Goal: Task Accomplishment & Management: Use online tool/utility

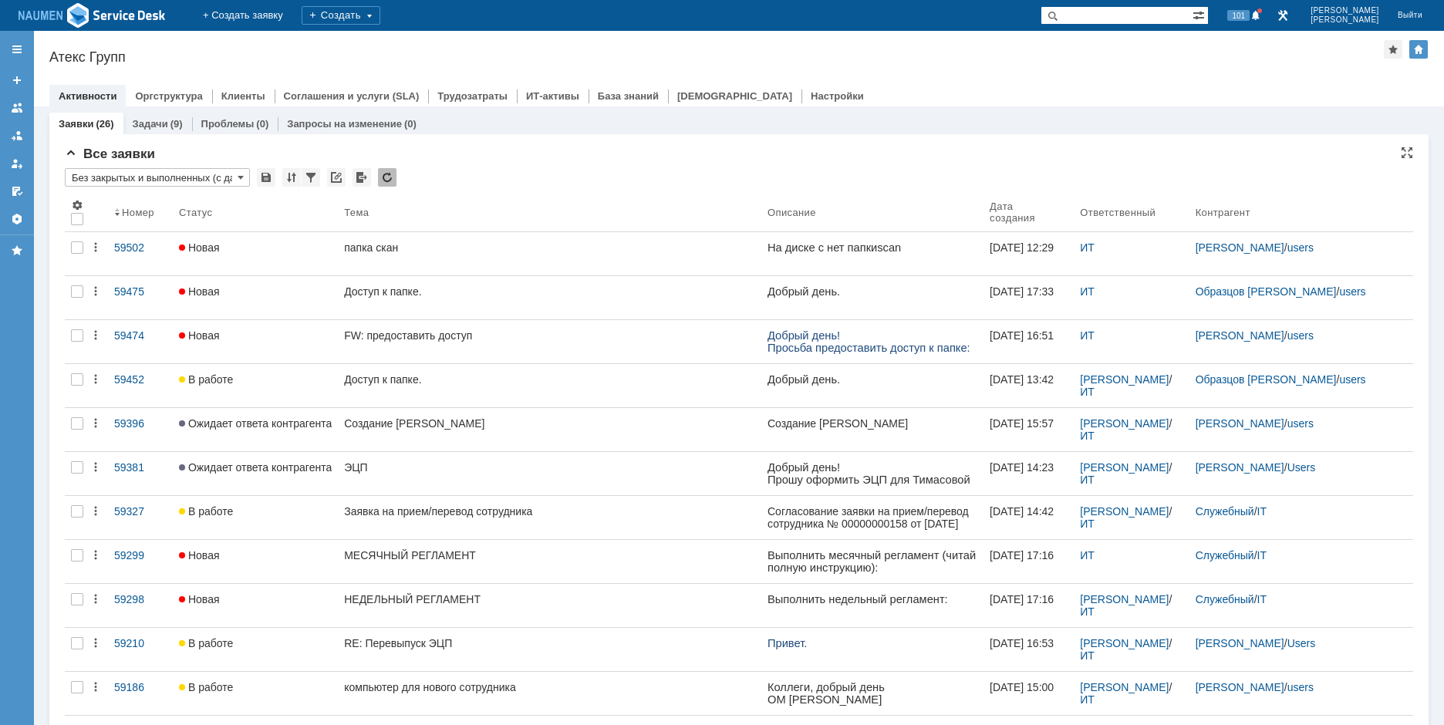
click at [908, 77] on div at bounding box center [738, 80] width 1379 height 12
click at [919, 75] on div at bounding box center [738, 80] width 1379 height 12
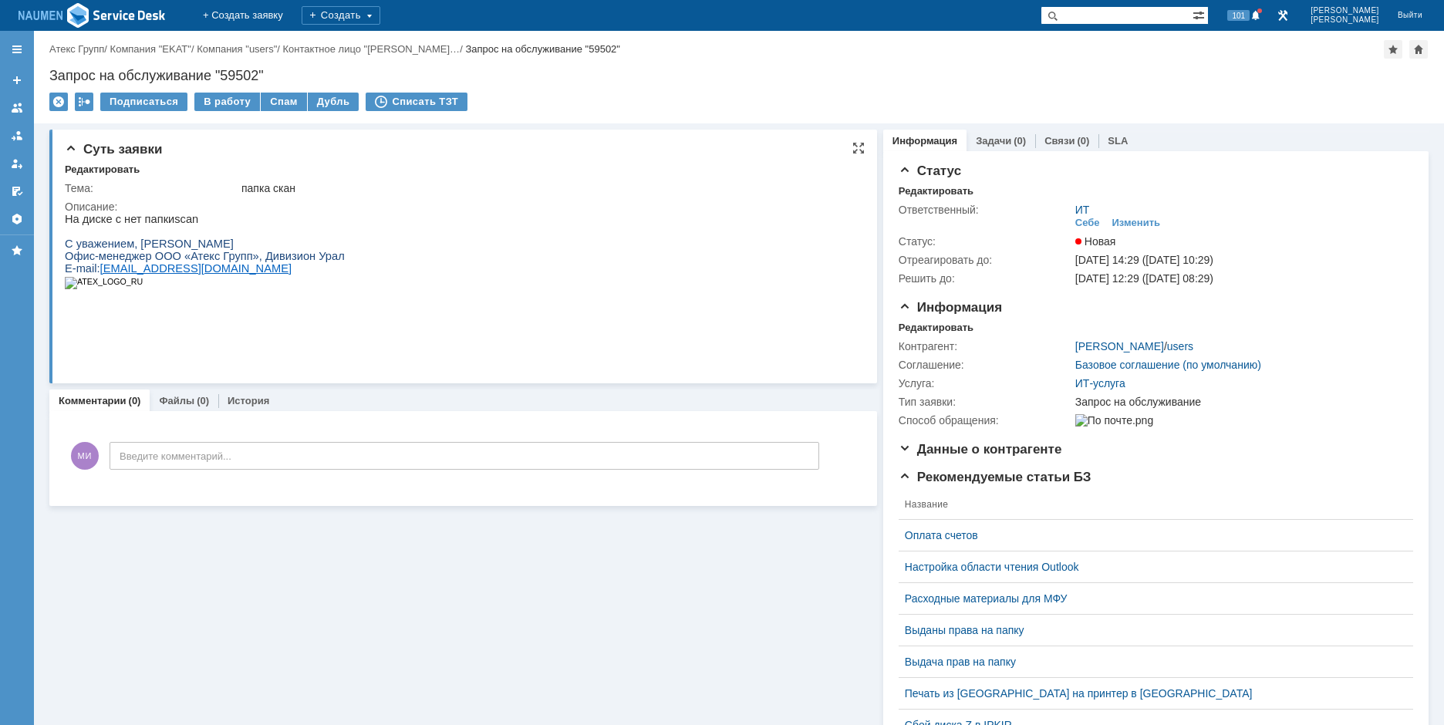
click at [216, 314] on p at bounding box center [205, 308] width 280 height 12
click at [929, 322] on div "Редактировать" at bounding box center [936, 328] width 75 height 12
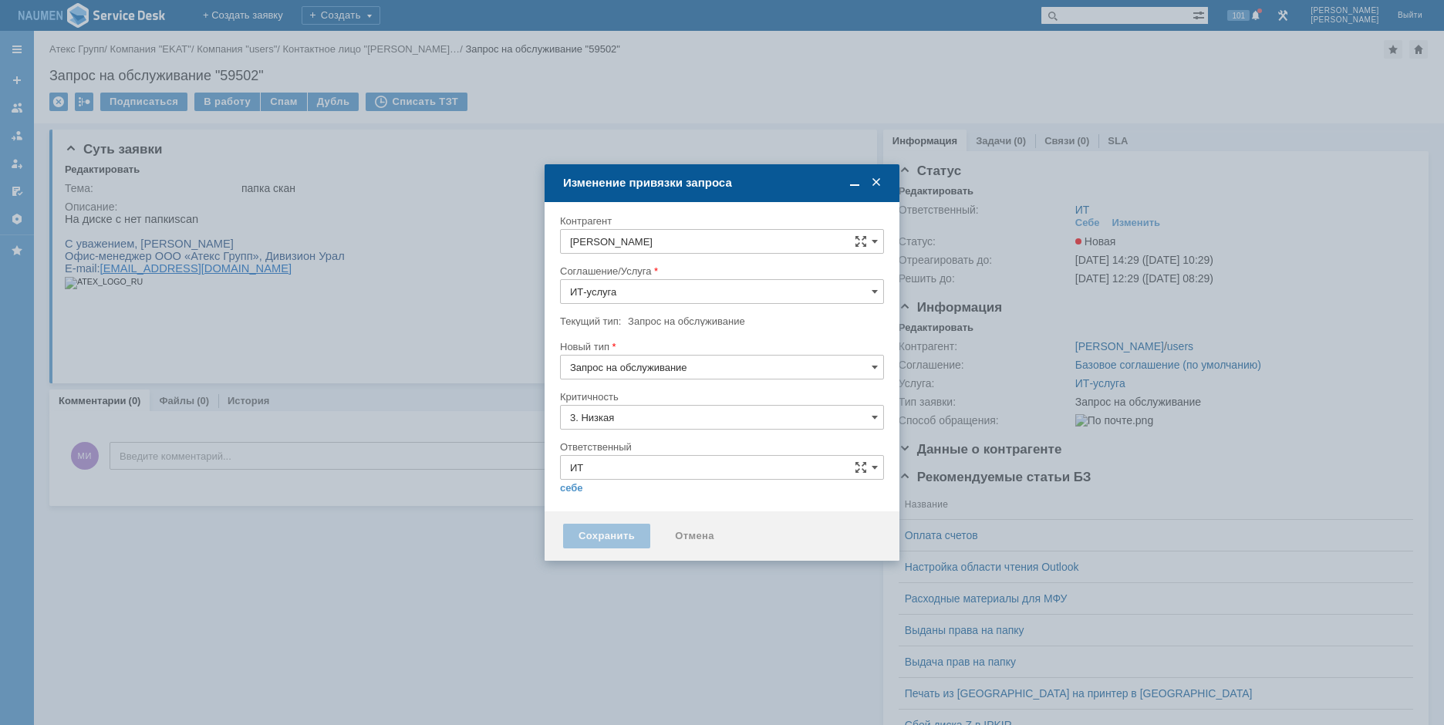
type input "[не указано]"
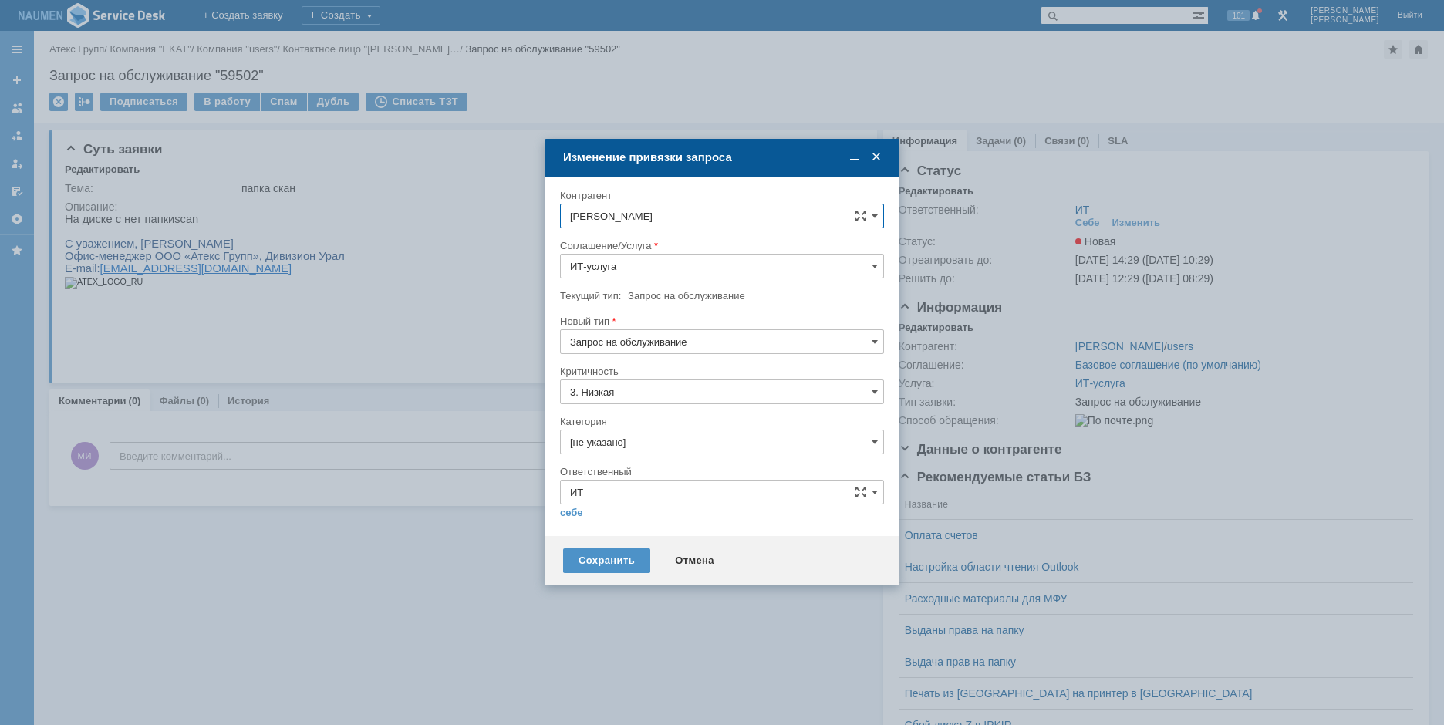
click at [605, 440] on input "[не указано]" at bounding box center [722, 442] width 324 height 25
type input "l"
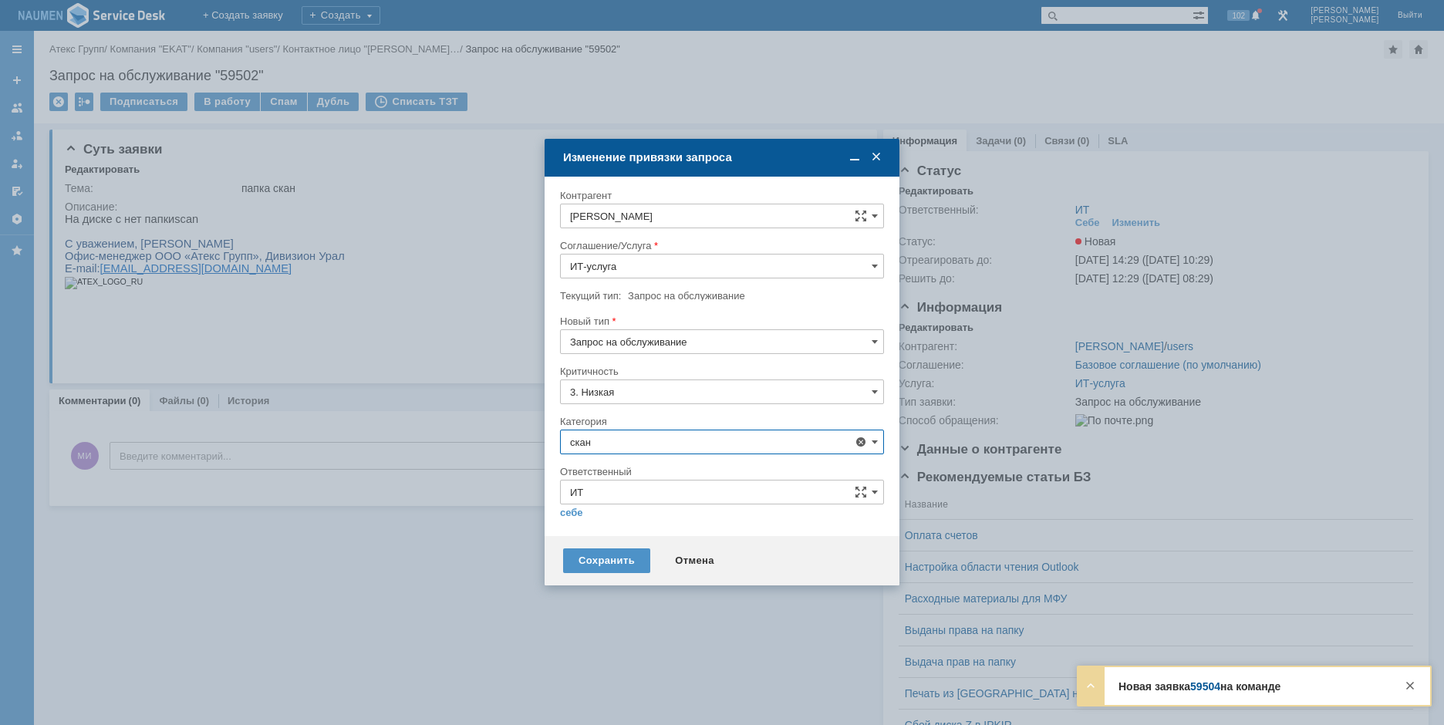
click at [609, 539] on div "Сканирование" at bounding box center [722, 529] width 322 height 25
type input "Сканирование"
click at [564, 507] on link "себе" at bounding box center [571, 513] width 23 height 12
type input "[PERSON_NAME]"
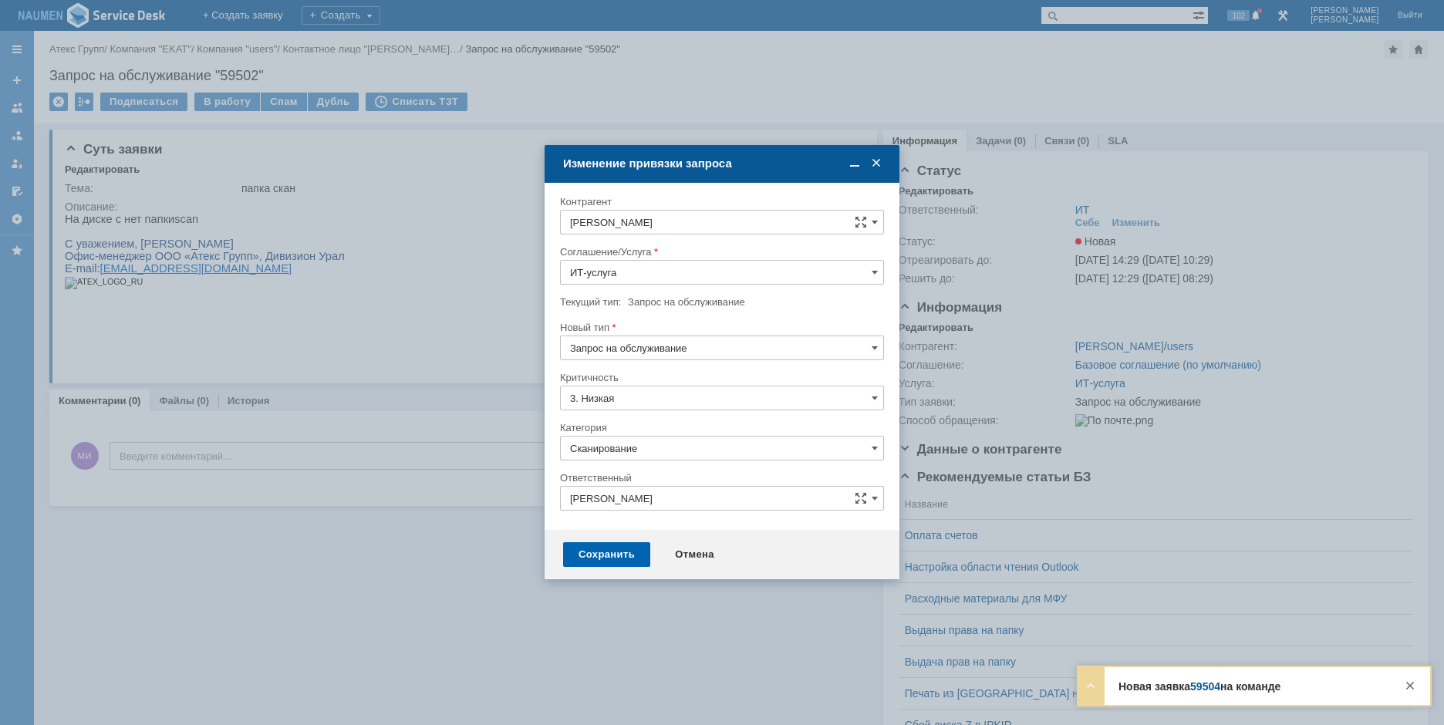
click at [614, 565] on div "Сохранить" at bounding box center [606, 554] width 87 height 25
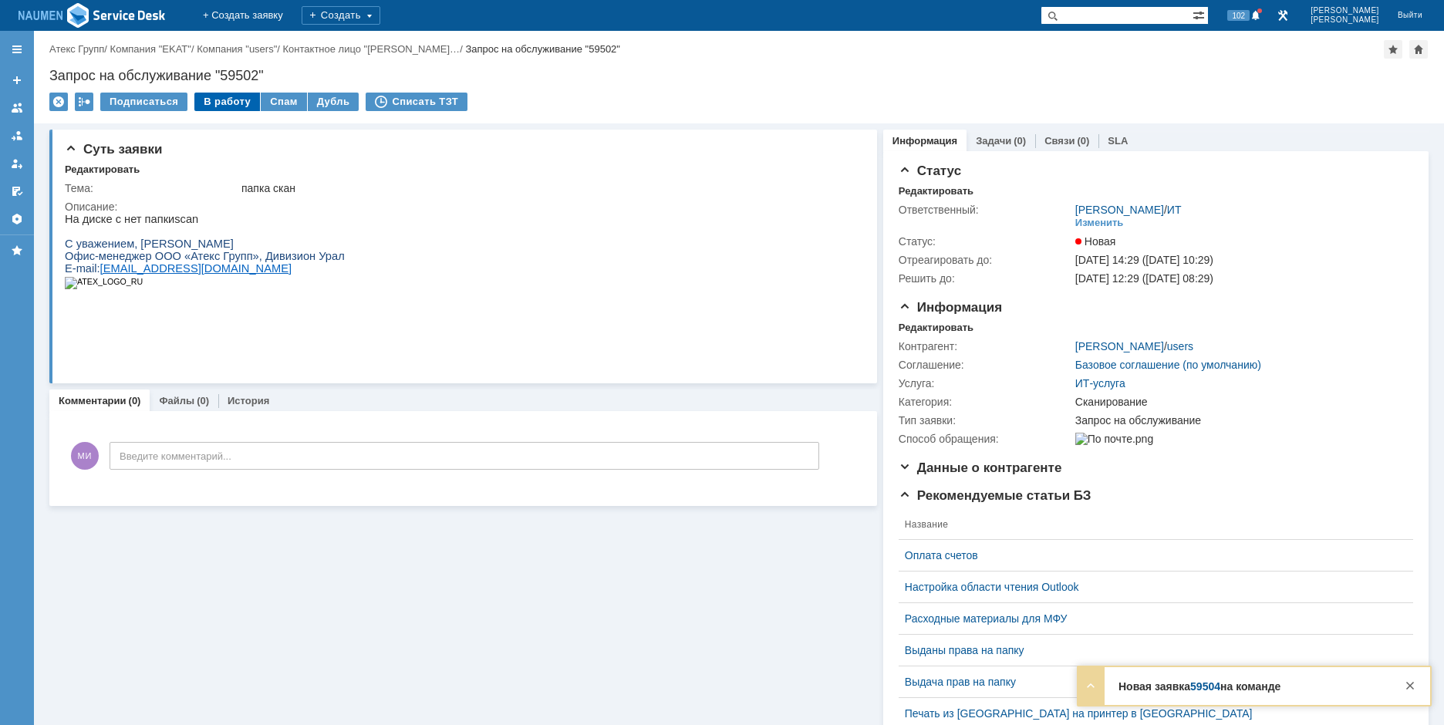
click at [228, 100] on div "В работу" at bounding box center [227, 102] width 66 height 19
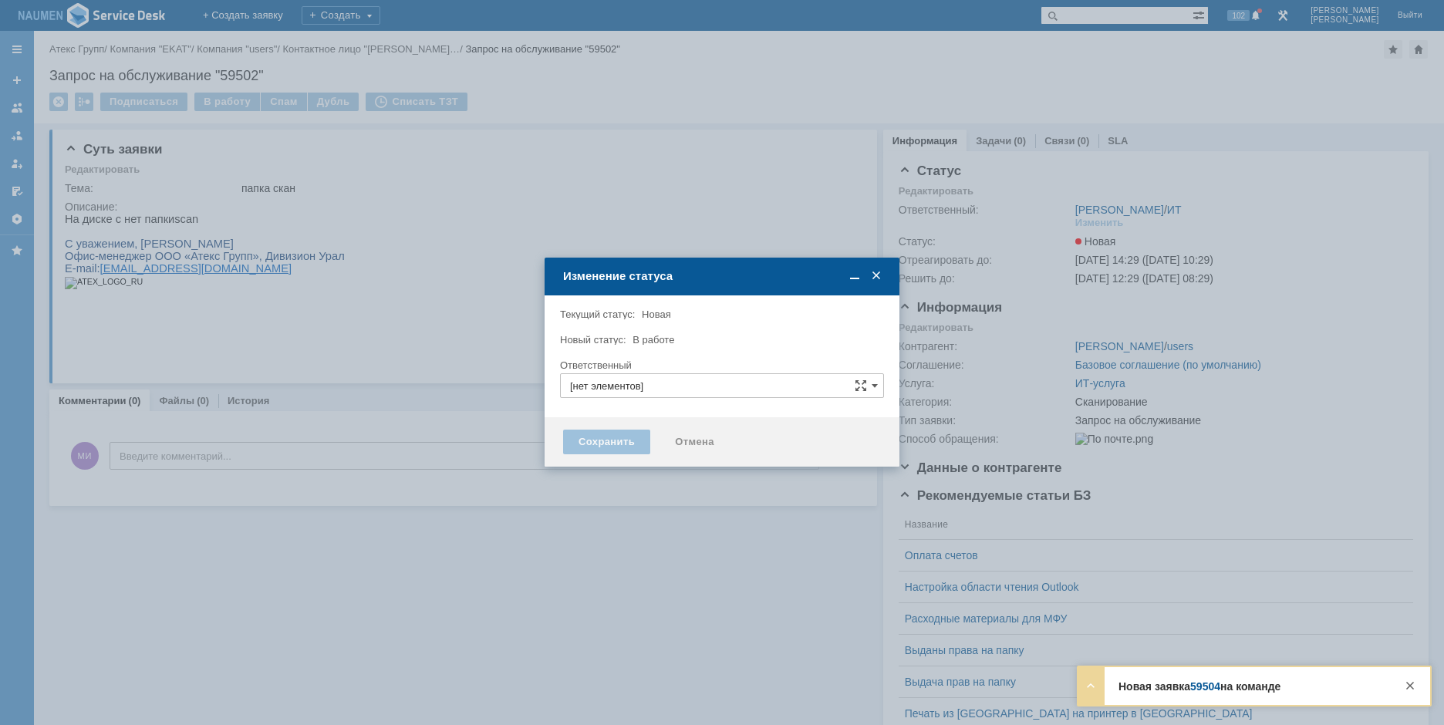
type input "[PERSON_NAME]"
type input "Сканирование"
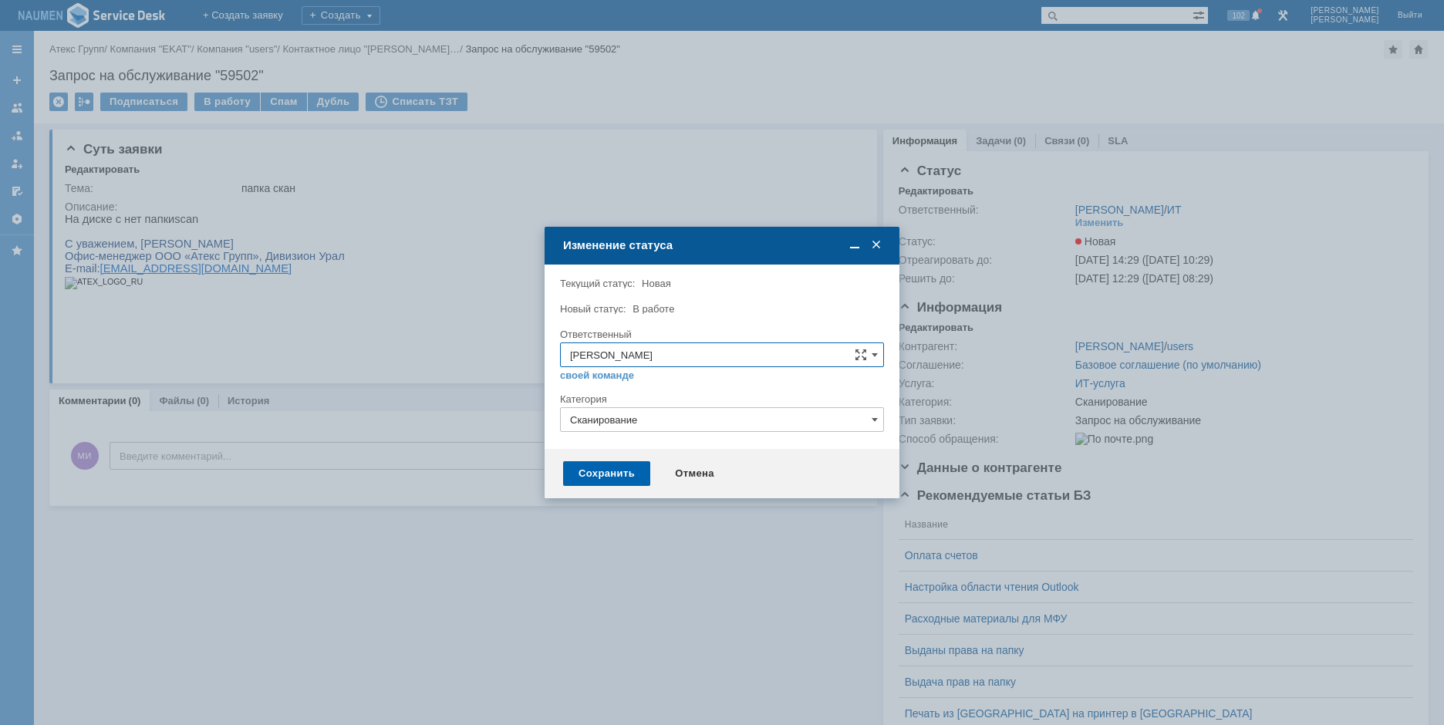
click at [607, 468] on div "Сохранить" at bounding box center [606, 473] width 87 height 25
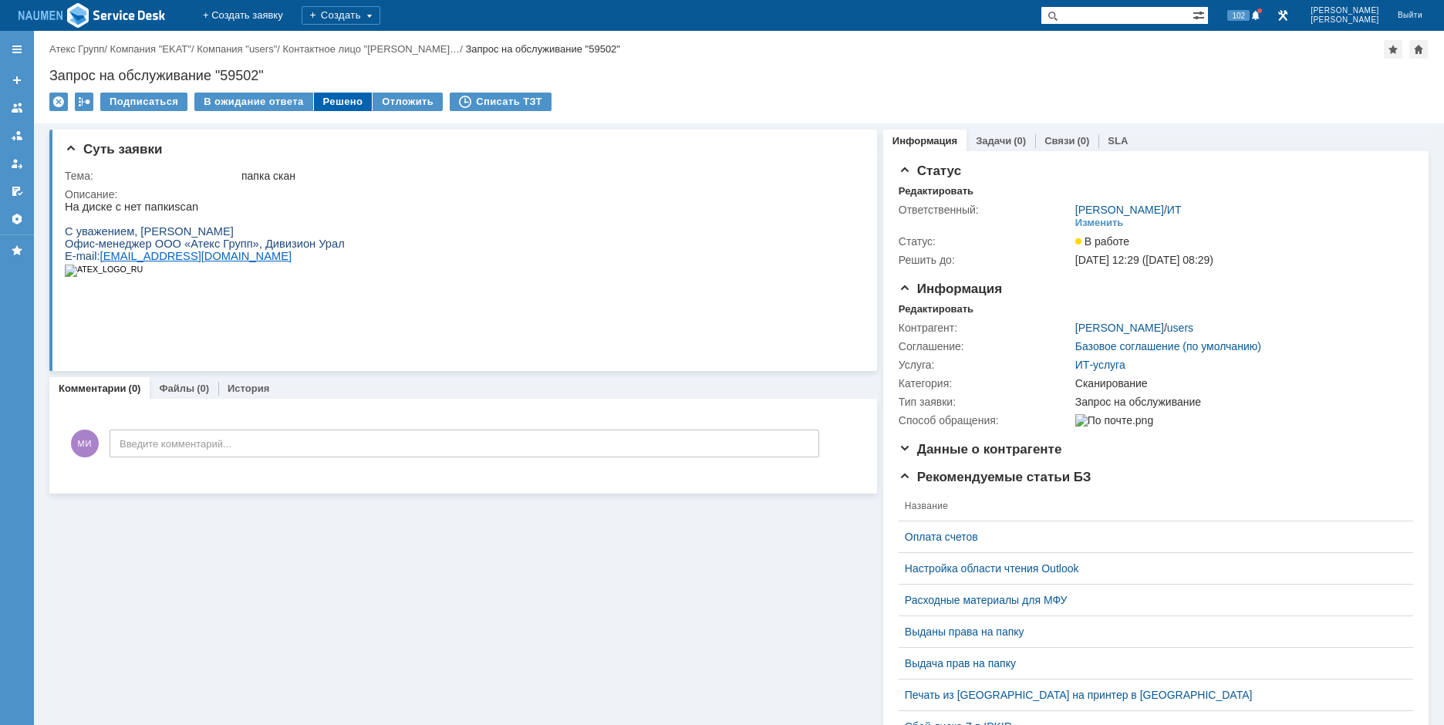
click at [352, 101] on div "Решено" at bounding box center [343, 102] width 59 height 19
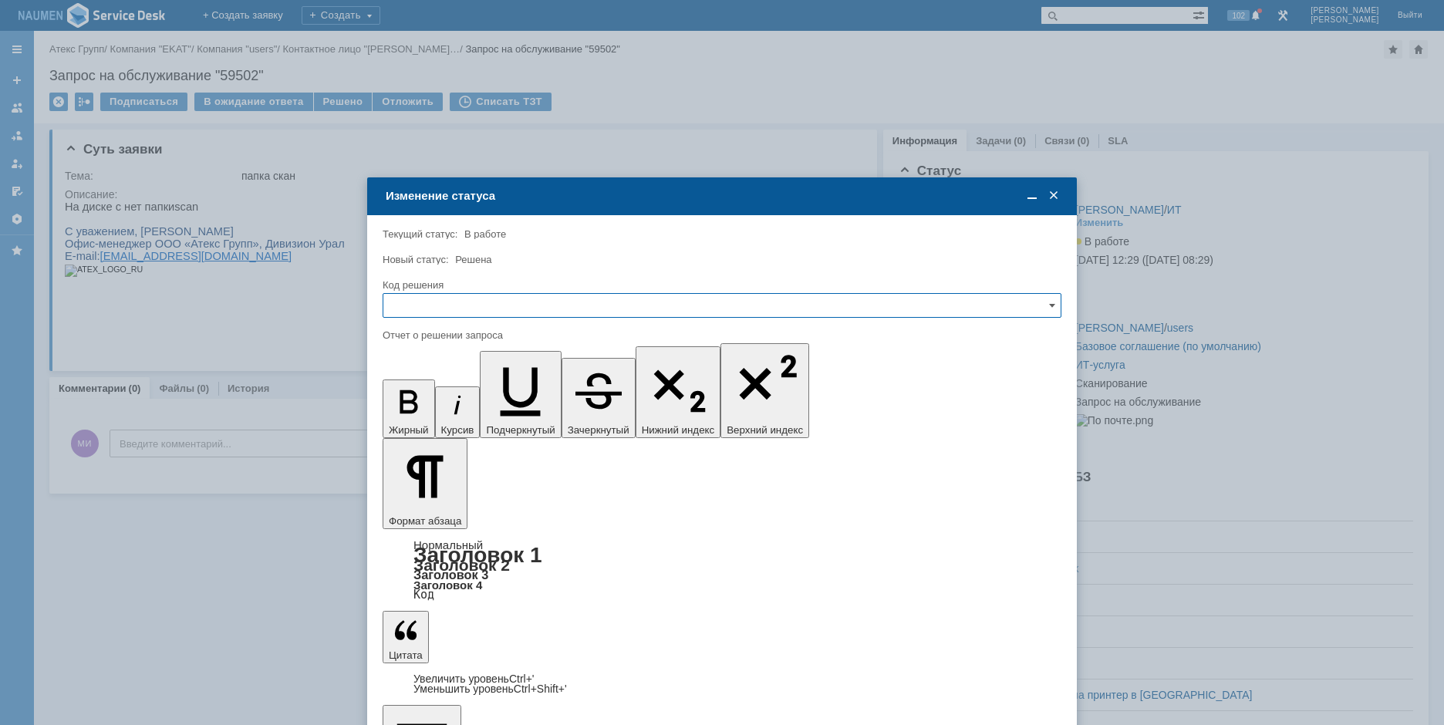
click at [582, 313] on input "text" at bounding box center [722, 305] width 679 height 25
click at [450, 416] on span "Решено" at bounding box center [722, 410] width 659 height 12
type input "Решено"
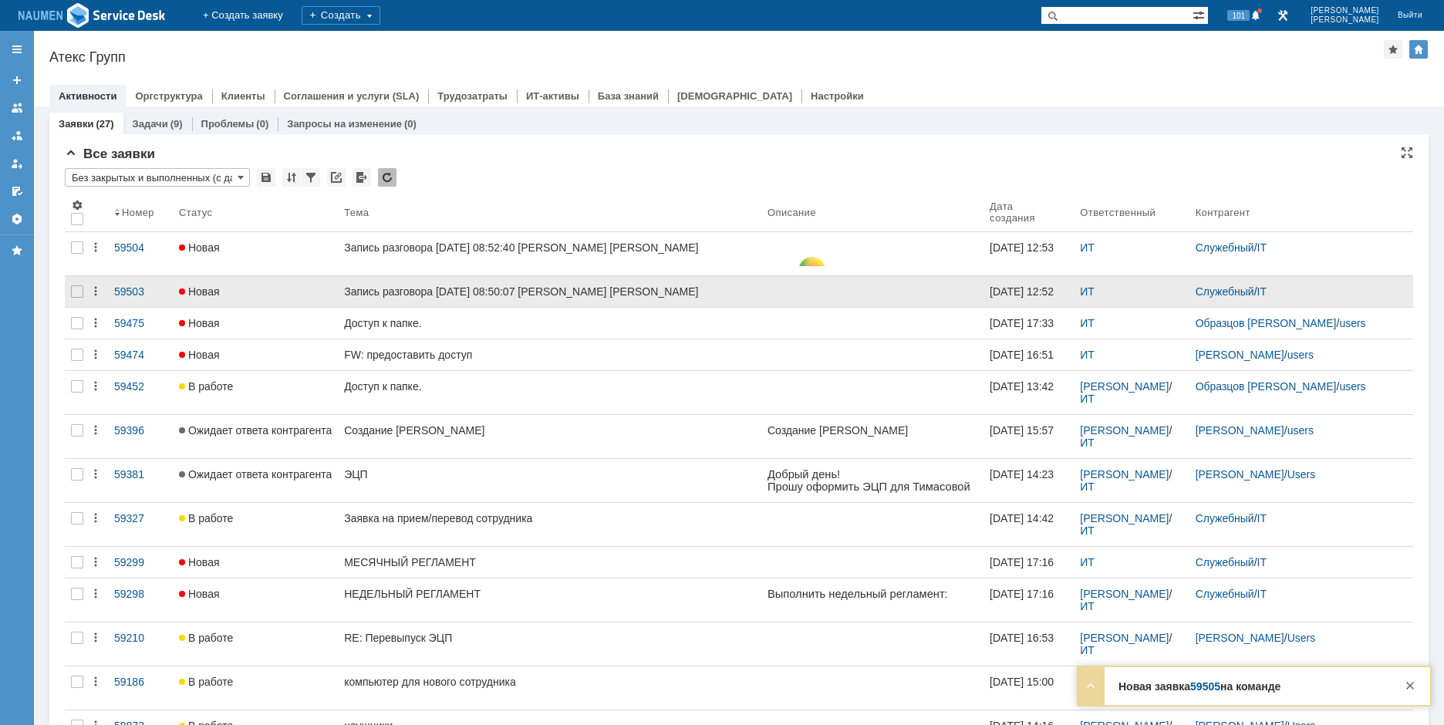
click at [72, 298] on div at bounding box center [77, 291] width 25 height 31
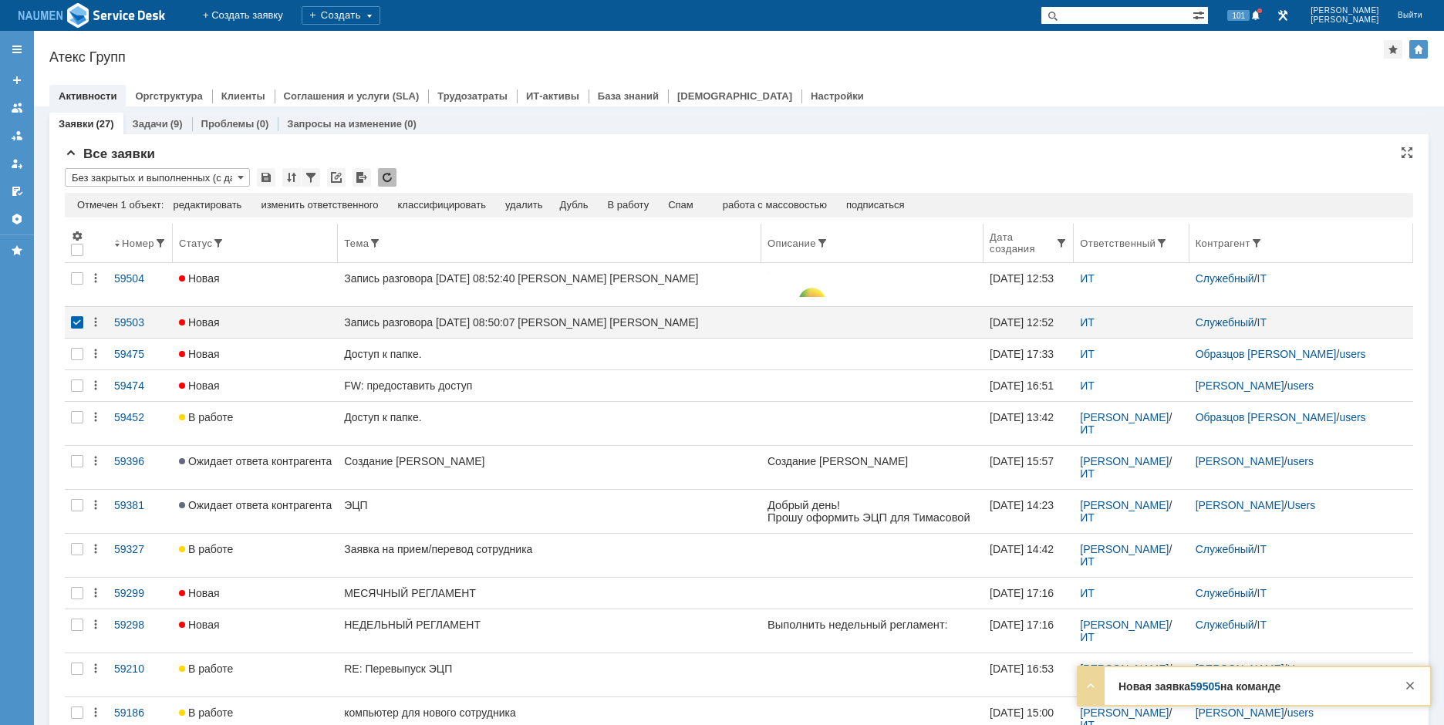
click at [79, 258] on th at bounding box center [77, 243] width 25 height 39
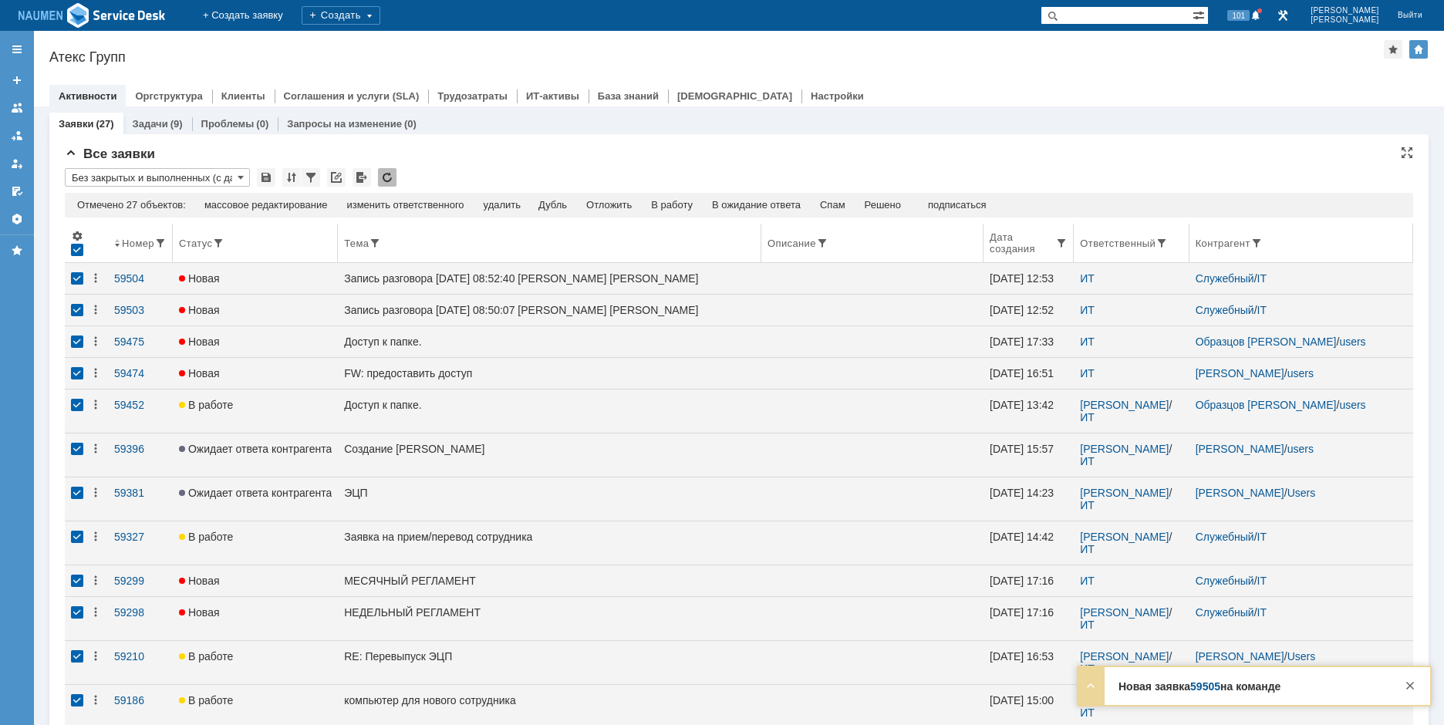
click at [79, 254] on div at bounding box center [77, 250] width 12 height 12
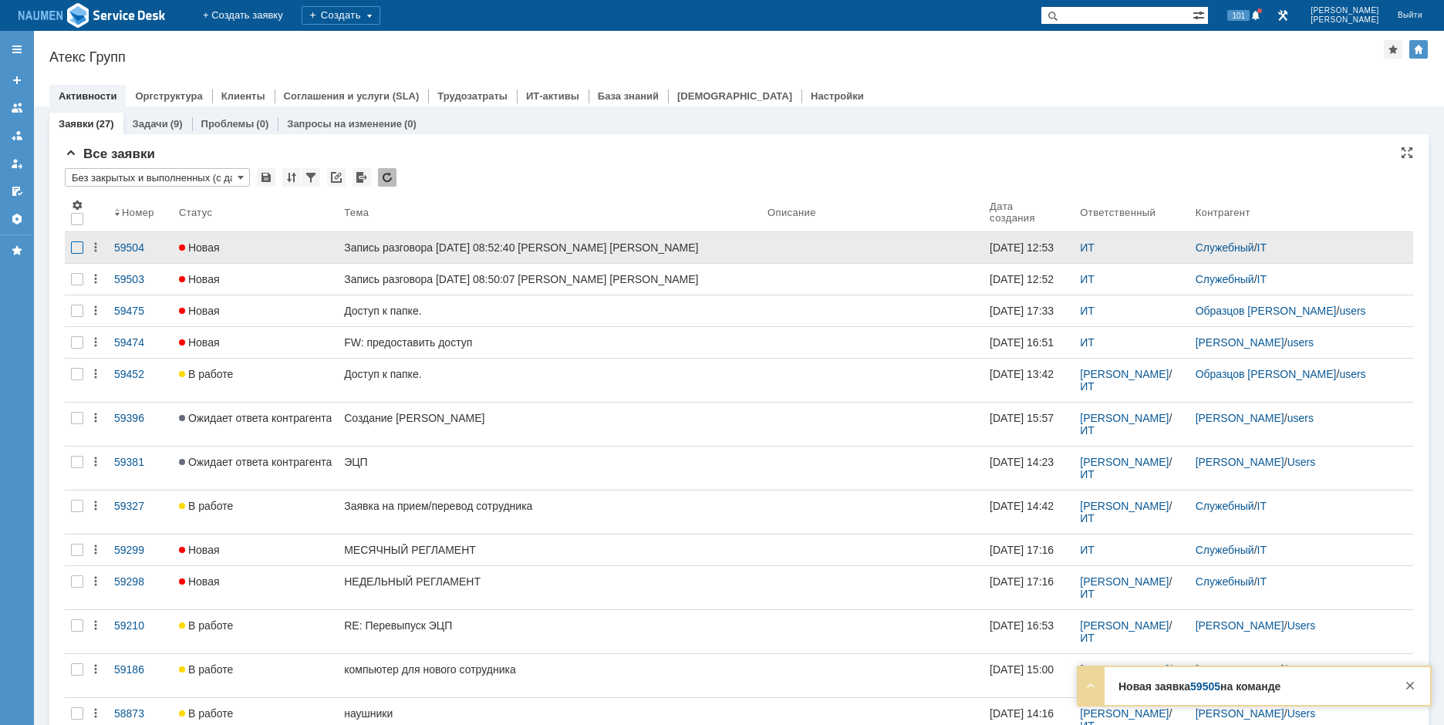
click at [79, 253] on div at bounding box center [77, 247] width 12 height 12
click at [79, 263] on div at bounding box center [77, 247] width 25 height 31
click at [79, 295] on div at bounding box center [77, 279] width 25 height 31
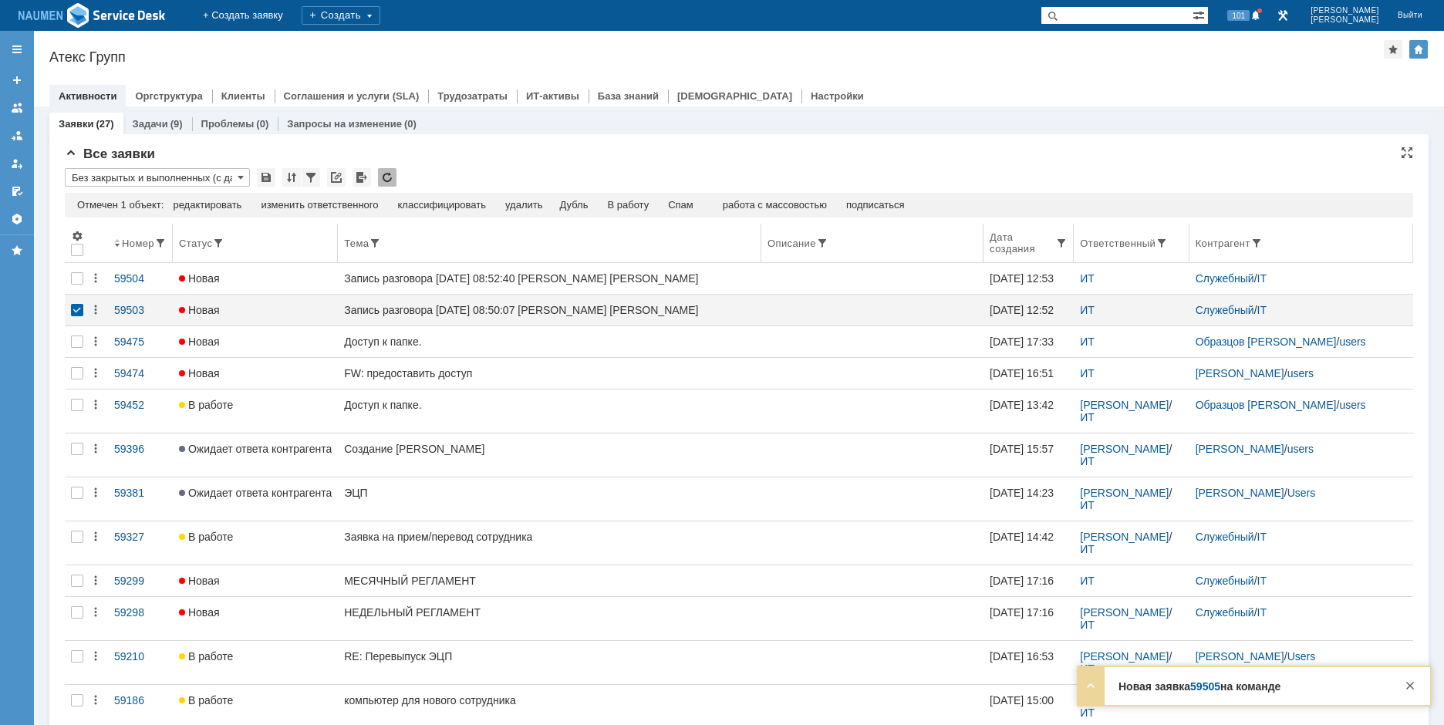
click at [76, 258] on th at bounding box center [77, 243] width 25 height 39
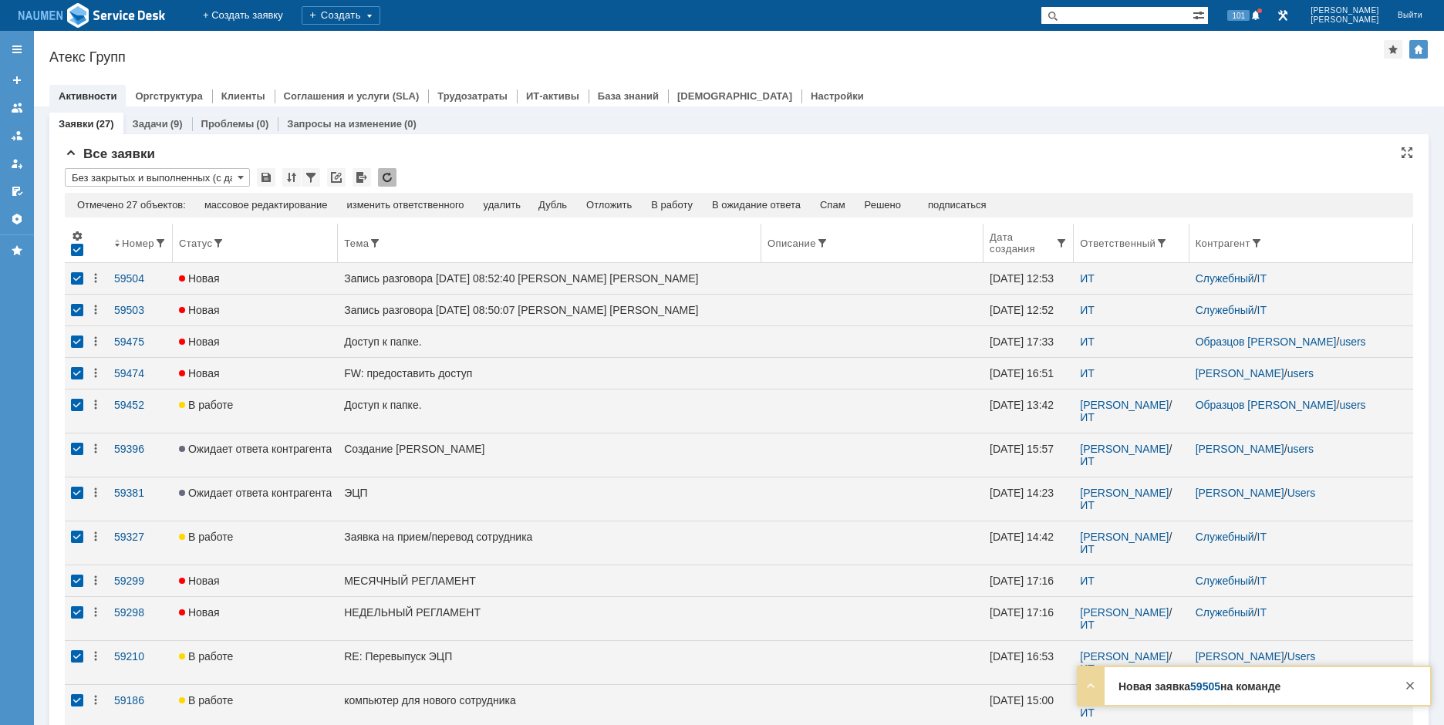
click at [82, 251] on div at bounding box center [77, 250] width 12 height 12
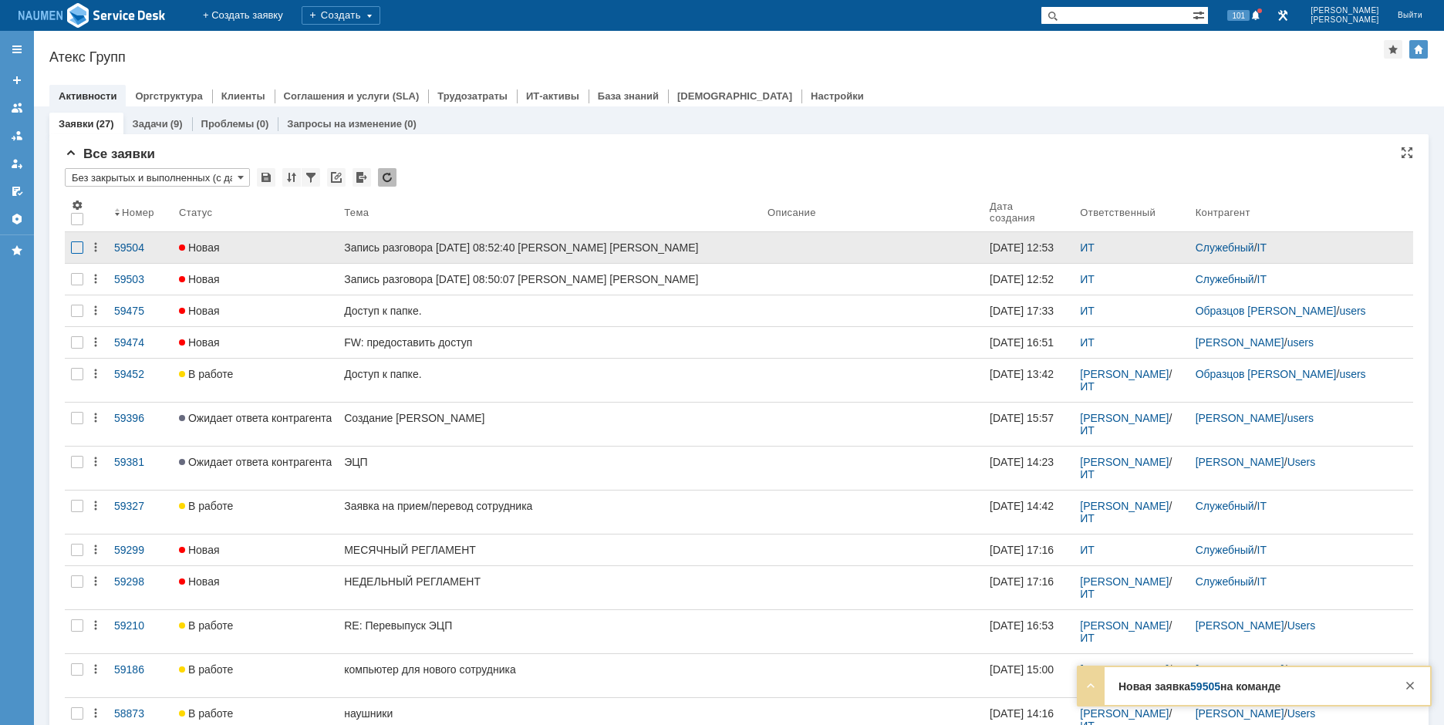
click at [79, 251] on div at bounding box center [77, 247] width 12 height 12
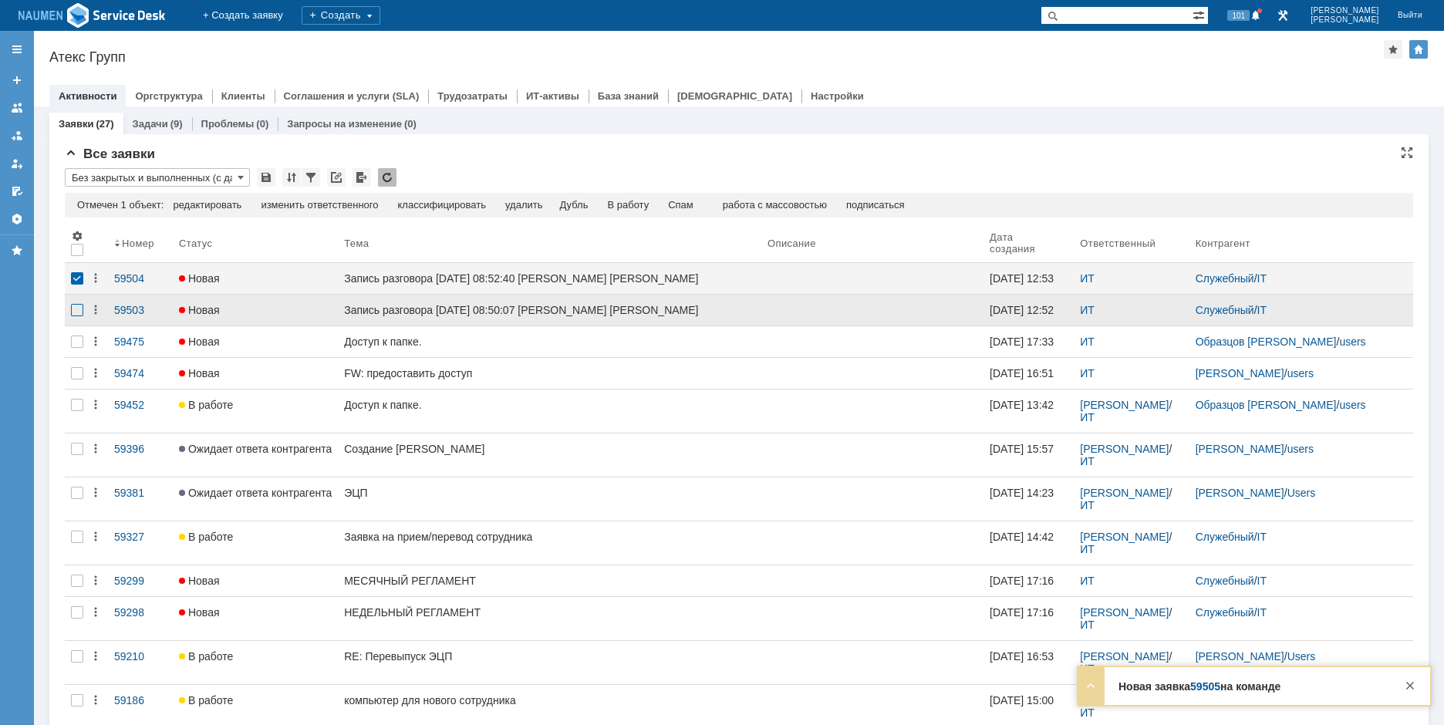
click at [76, 316] on div at bounding box center [77, 310] width 12 height 12
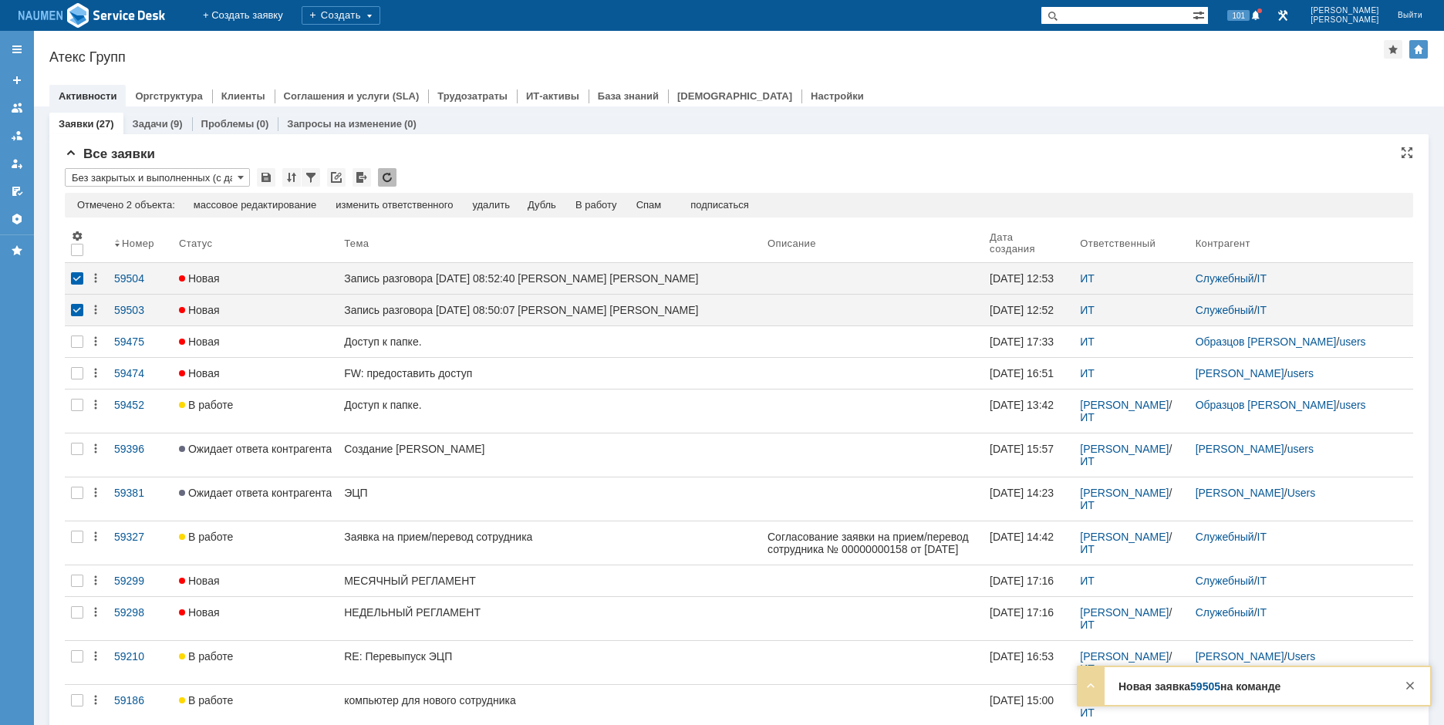
click at [665, 194] on div "Отмечено 2 объекта: редактировать массовое редактирование изменить ответственно…" at bounding box center [739, 205] width 1348 height 25
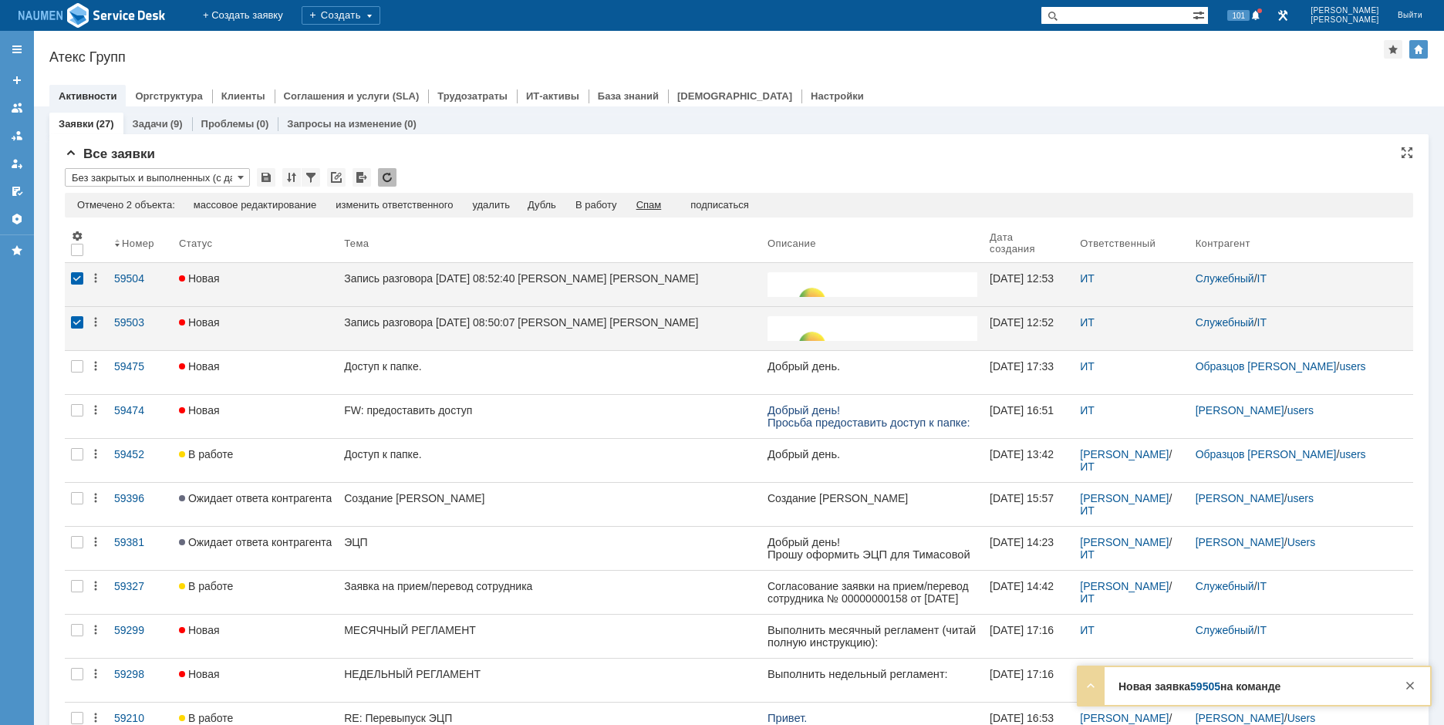
click at [662, 202] on div "Спам" at bounding box center [648, 205] width 25 height 12
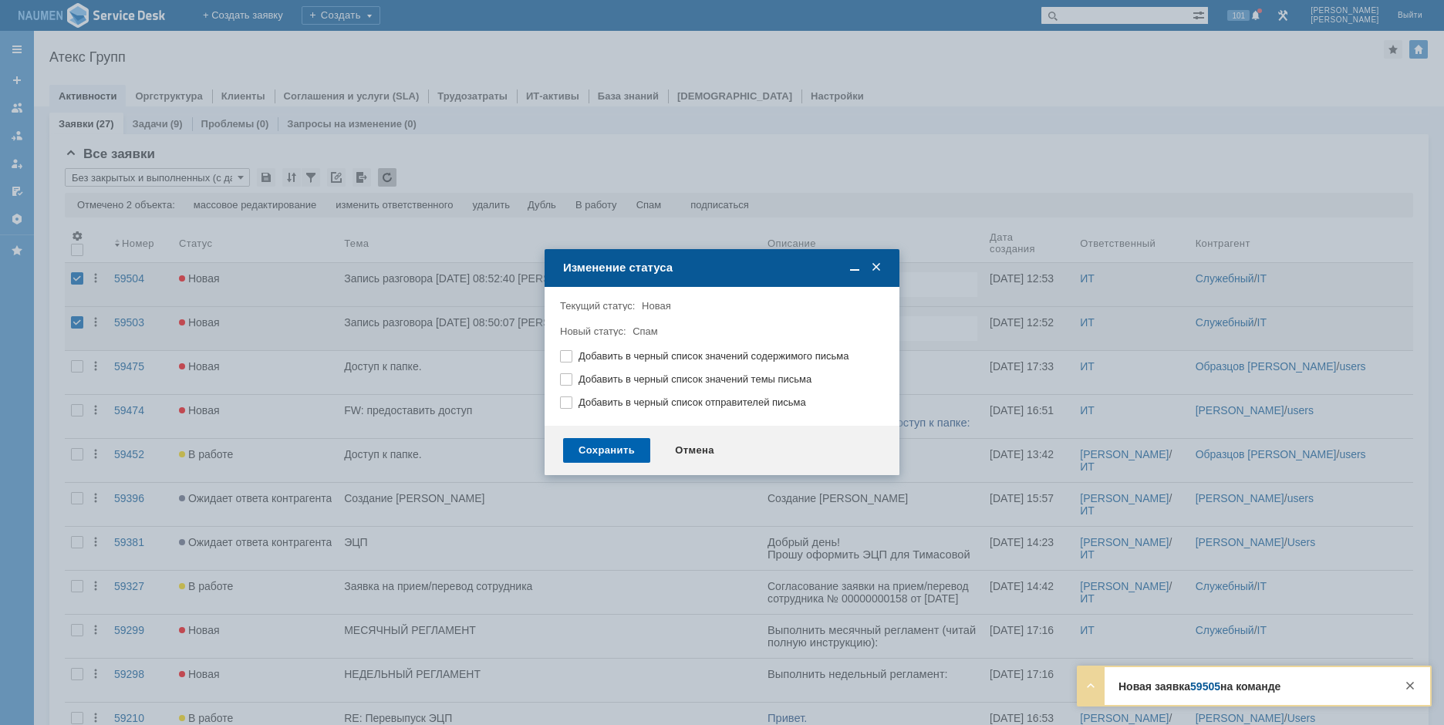
click at [622, 446] on div "Сохранить" at bounding box center [606, 450] width 87 height 25
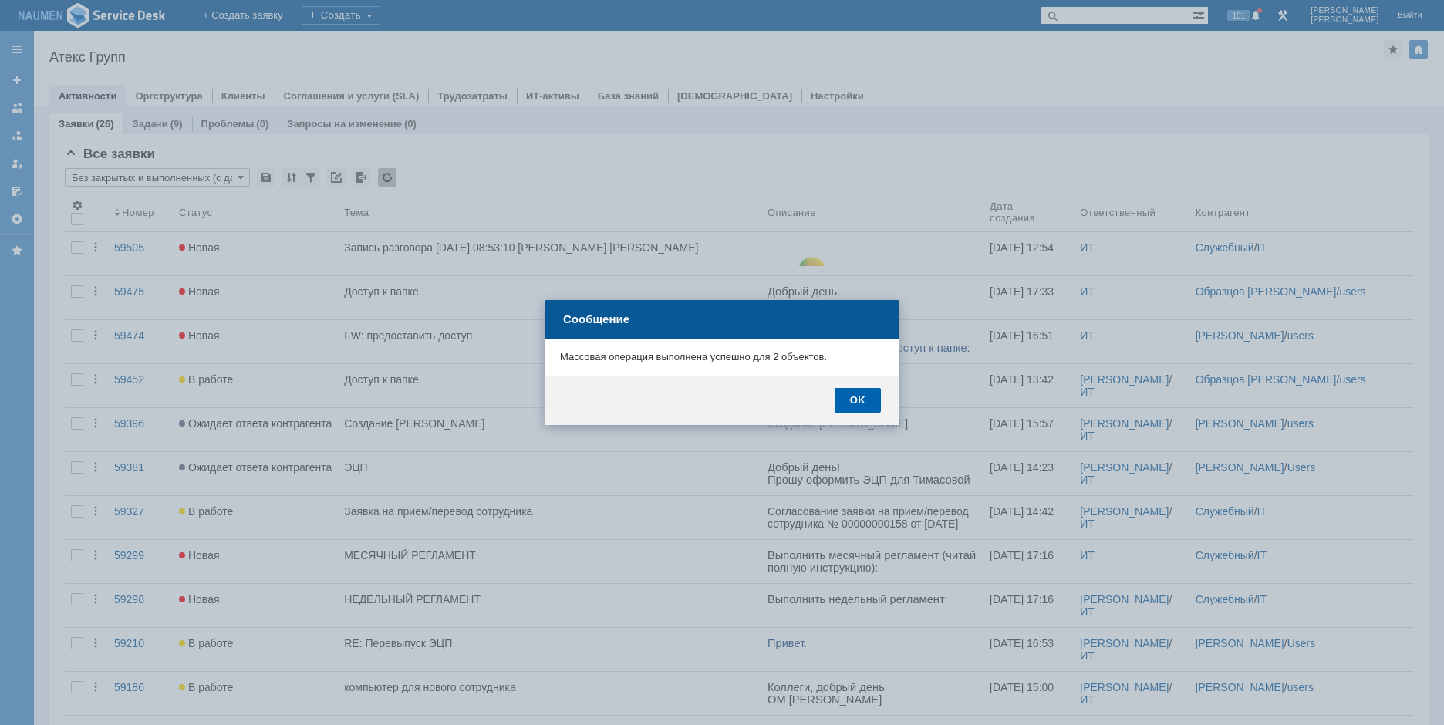
click at [850, 402] on div "OK" at bounding box center [858, 400] width 46 height 25
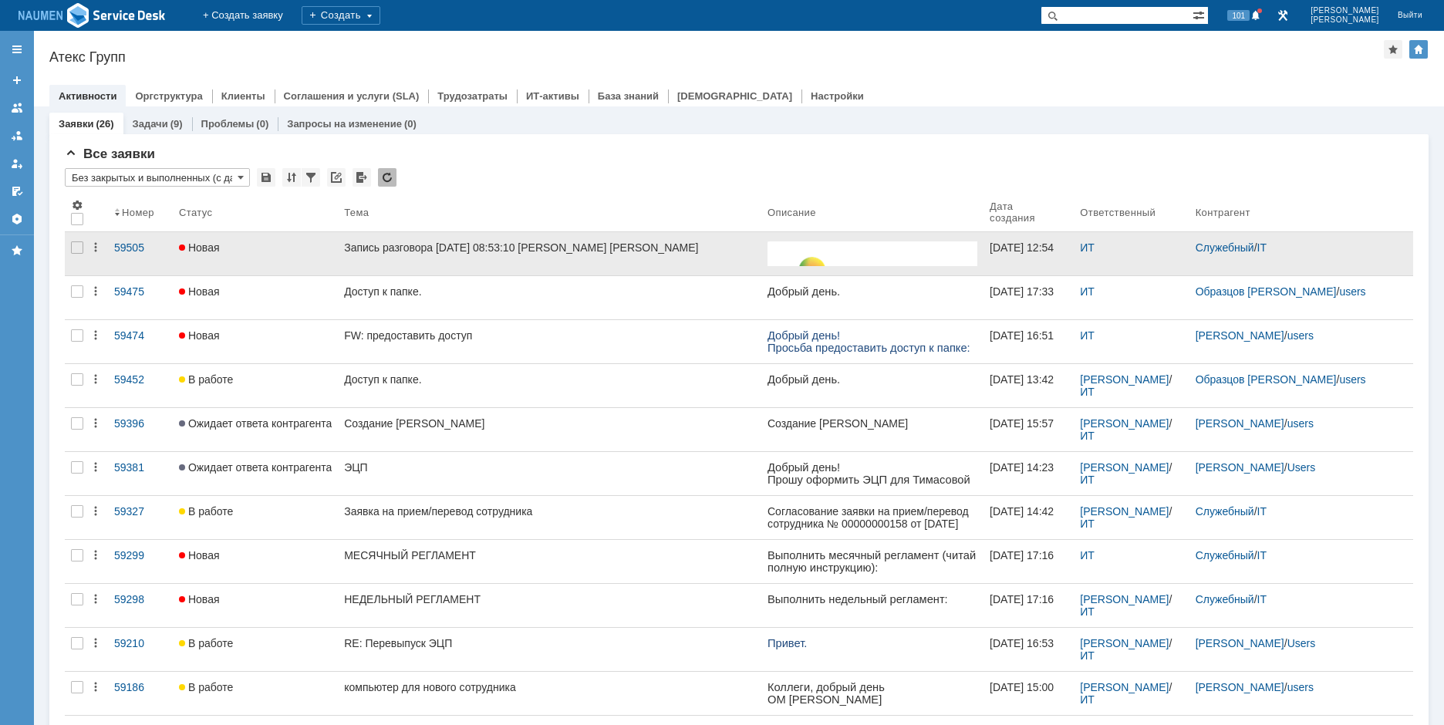
click at [69, 249] on div at bounding box center [77, 253] width 25 height 43
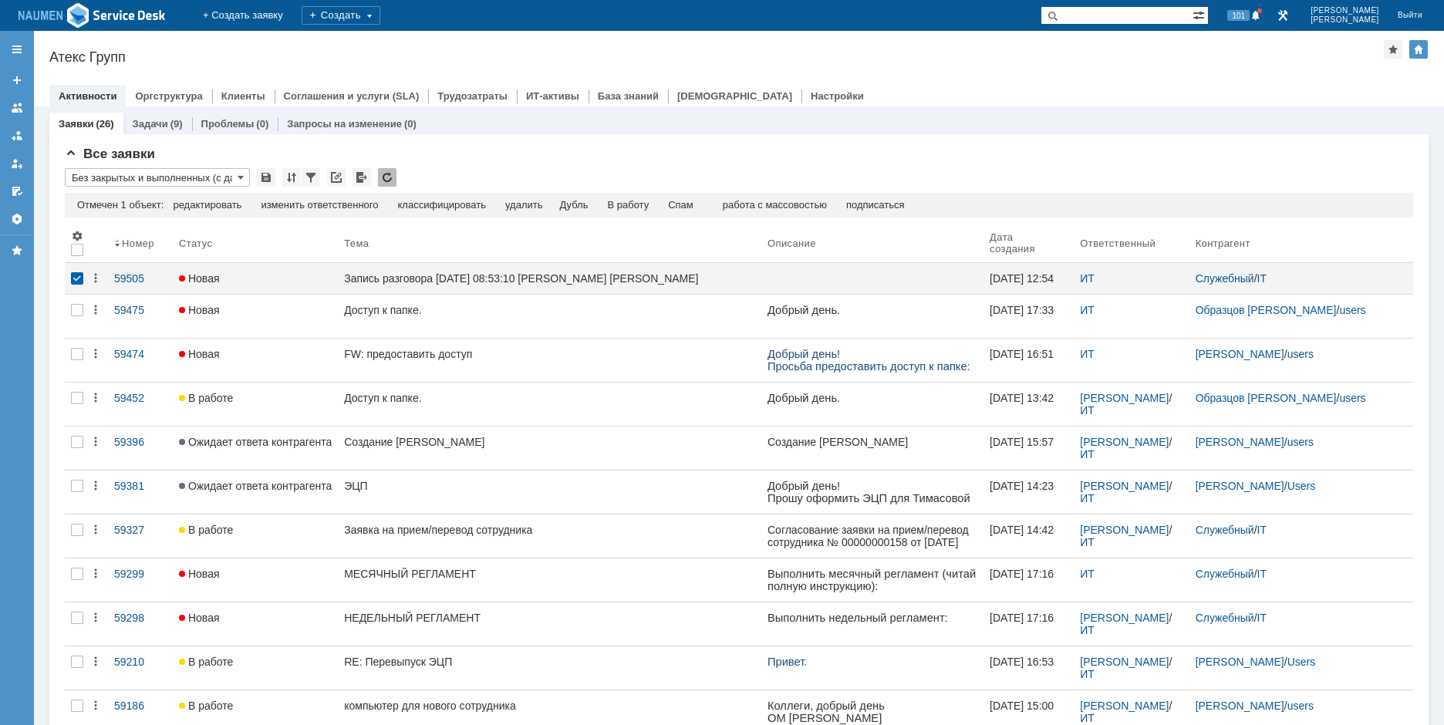
click at [672, 203] on td "Спам" at bounding box center [681, 206] width 45 height 14
click at [688, 200] on div "Спам" at bounding box center [680, 205] width 25 height 12
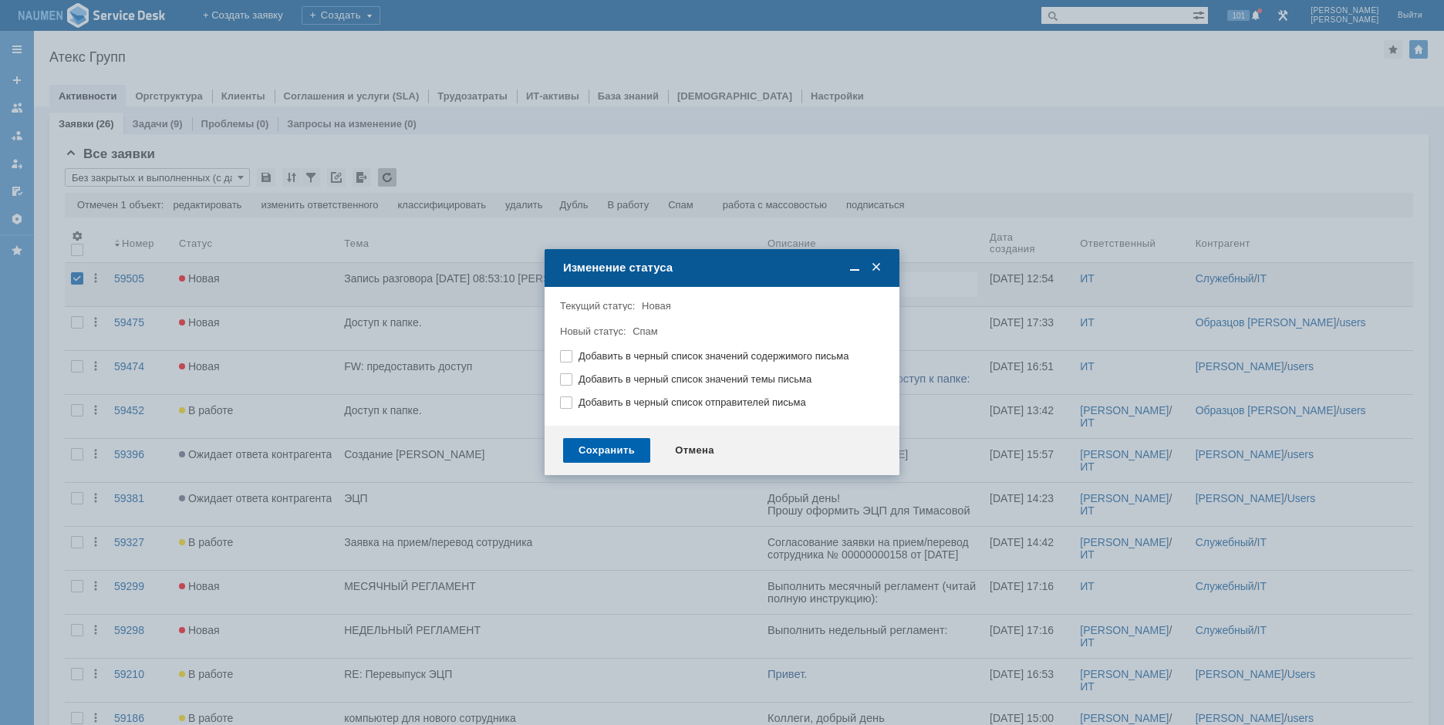
drag, startPoint x: 565, startPoint y: 465, endPoint x: 575, endPoint y: 457, distance: 13.1
click at [565, 465] on div "Сохранить Отмена" at bounding box center [722, 450] width 355 height 49
click at [578, 454] on div "Сохранить" at bounding box center [606, 450] width 87 height 25
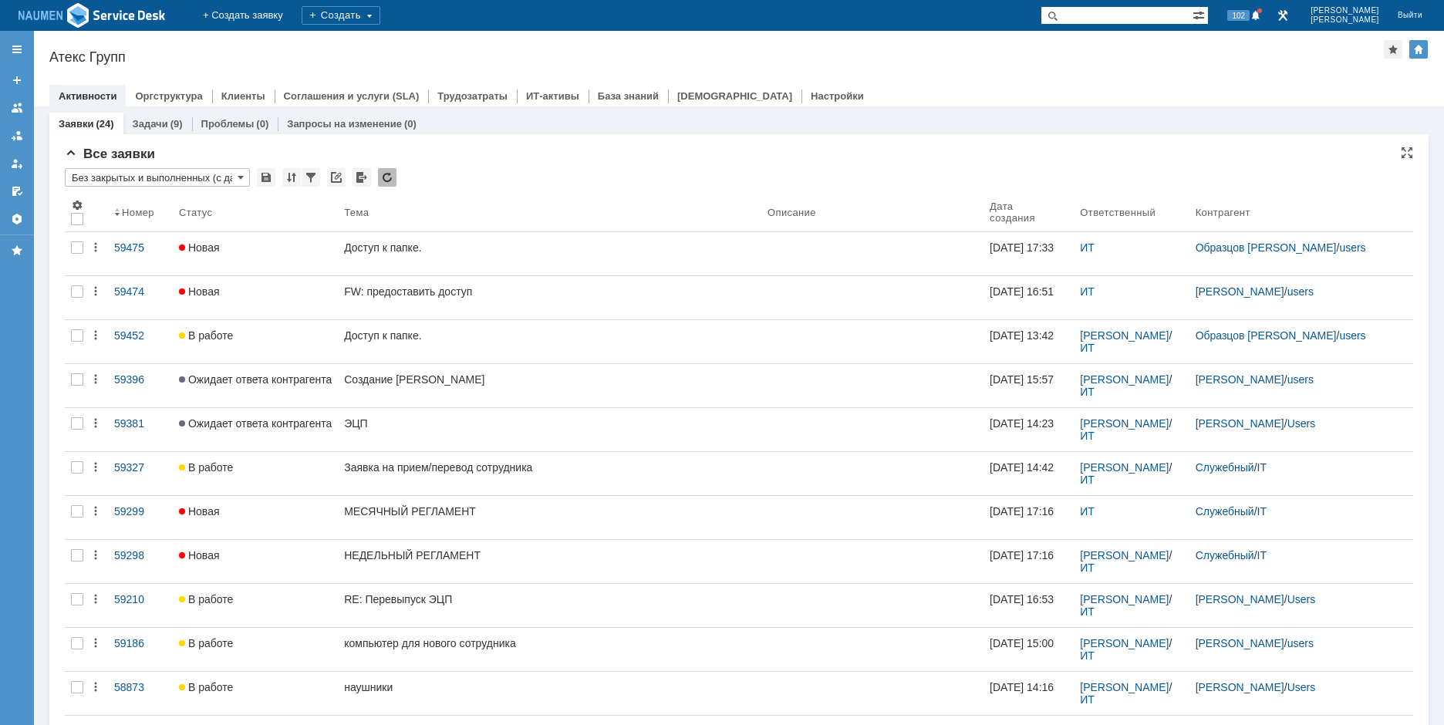
click at [1150, 127] on div "Заявки (24) Задачи (9) Проблемы (0) Запросы на изменение (0)" at bounding box center [738, 124] width 1379 height 22
